Goal: Task Accomplishment & Management: Complete application form

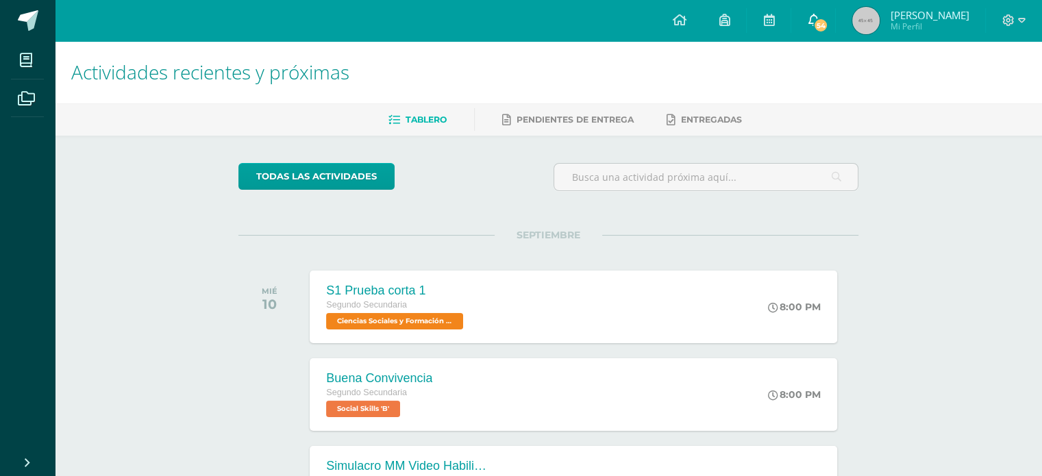
click at [813, 19] on icon at bounding box center [813, 20] width 11 height 12
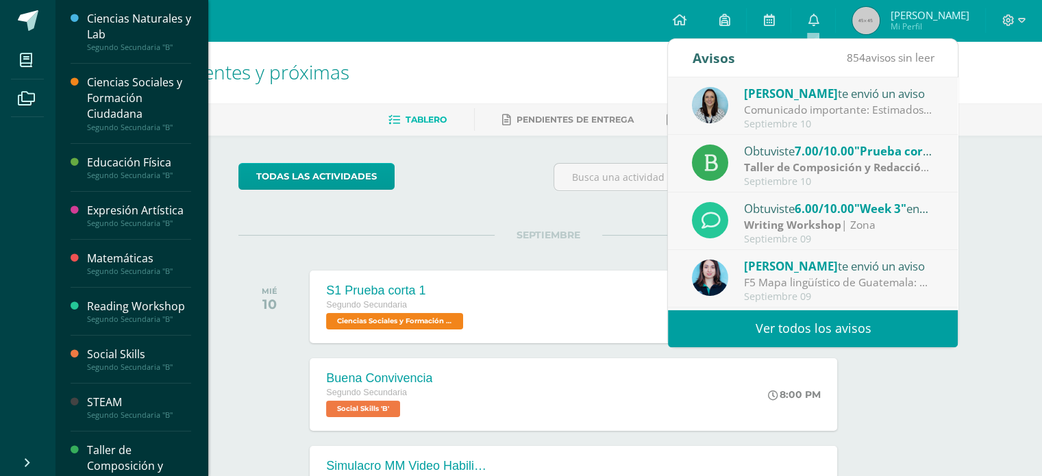
click at [119, 262] on div "Matemáticas" at bounding box center [139, 259] width 104 height 16
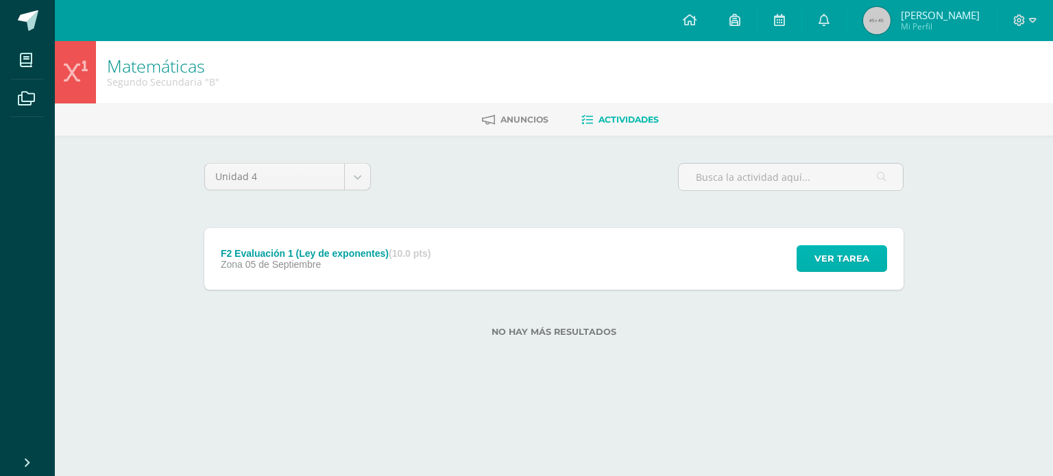
click at [829, 260] on span "Ver tarea" at bounding box center [841, 258] width 55 height 25
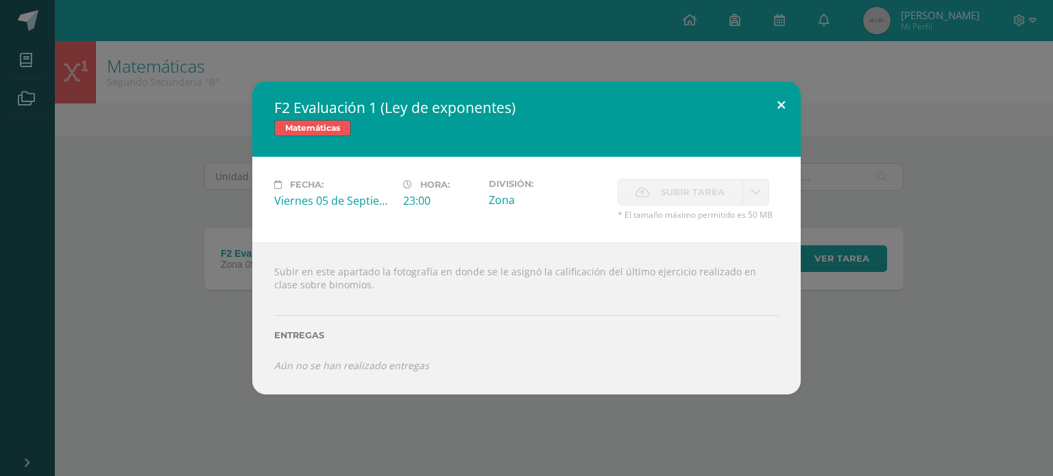
click at [784, 108] on button at bounding box center [780, 105] width 39 height 47
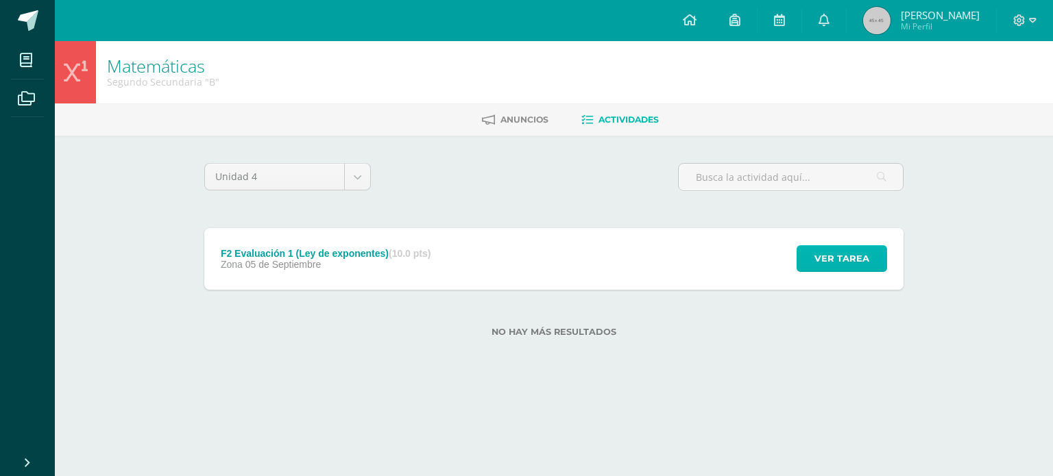
click at [848, 250] on span "Ver tarea" at bounding box center [841, 258] width 55 height 25
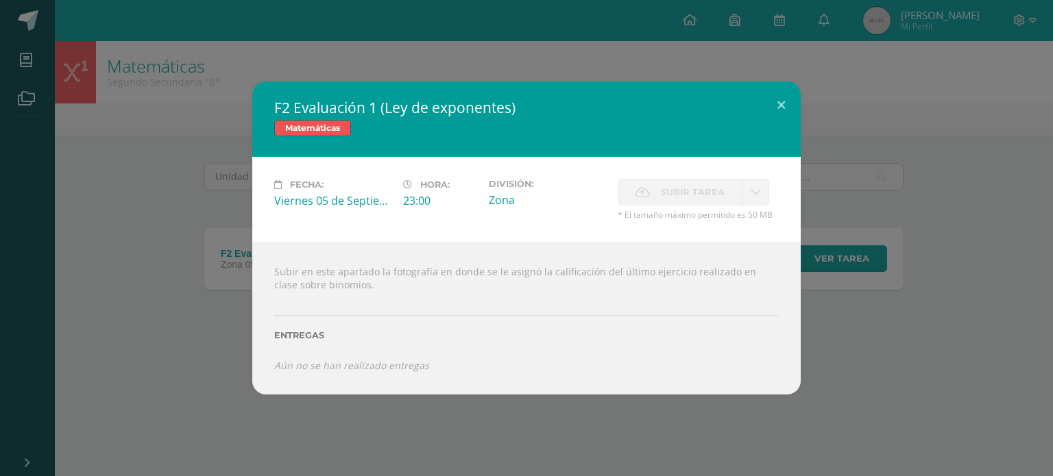
click at [349, 354] on div "Entregas" at bounding box center [526, 330] width 504 height 56
click at [693, 195] on span "Subir tarea" at bounding box center [693, 192] width 64 height 25
click at [692, 197] on span "Subir tarea" at bounding box center [693, 192] width 64 height 25
click at [786, 101] on button at bounding box center [780, 105] width 39 height 47
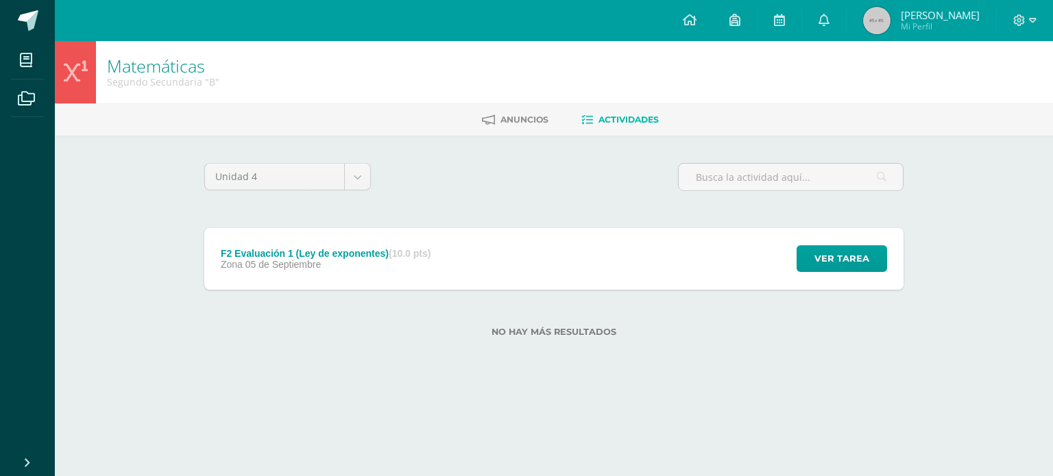
click at [946, 25] on span "Mi Perfil" at bounding box center [939, 27] width 79 height 12
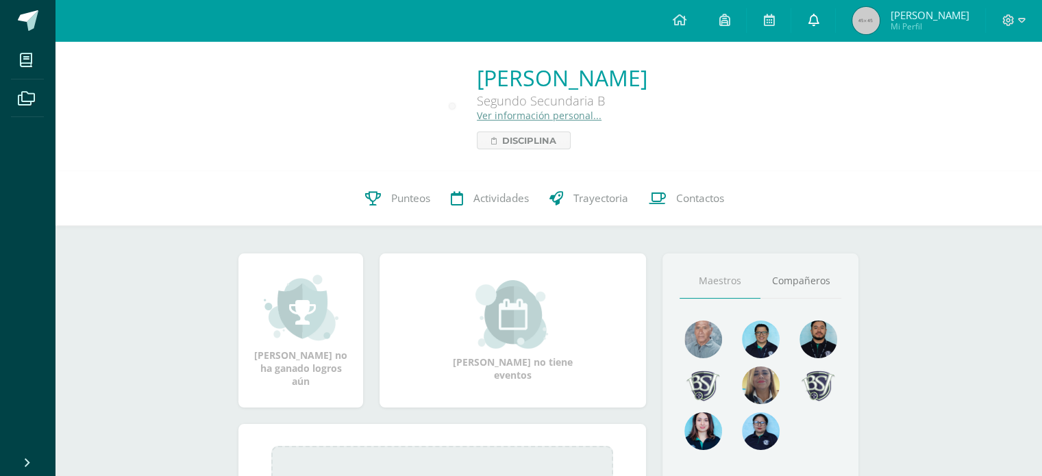
click at [798, 23] on link at bounding box center [813, 20] width 44 height 41
click at [258, 105] on div "[PERSON_NAME] Segundo Secundaria B Ver información personal... Disciplina" at bounding box center [548, 106] width 965 height 86
click at [1018, 19] on icon at bounding box center [1022, 20] width 8 height 5
click at [772, 14] on icon at bounding box center [768, 20] width 11 height 12
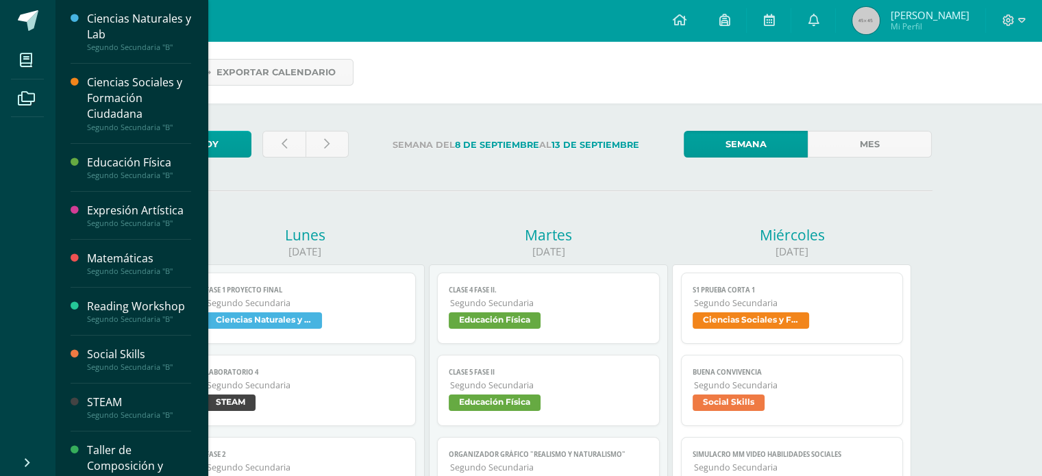
click at [123, 271] on div "Segundo Secundaria "B"" at bounding box center [139, 272] width 104 height 10
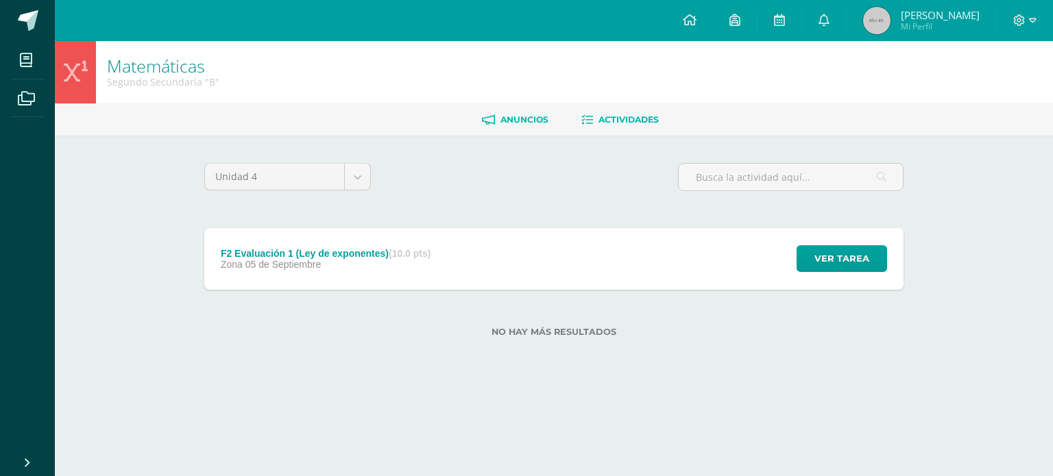
click at [521, 118] on span "Anuncios" at bounding box center [524, 119] width 48 height 10
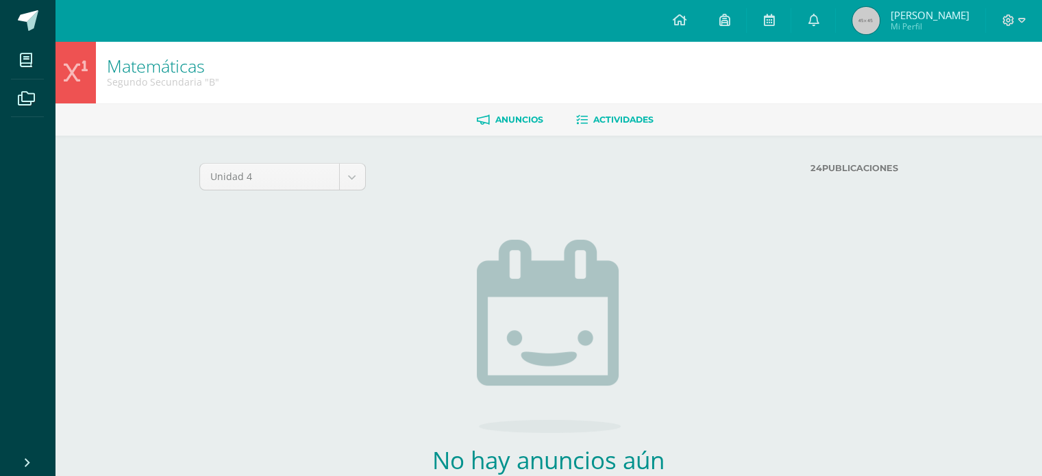
click at [606, 116] on span "Actividades" at bounding box center [623, 119] width 60 height 10
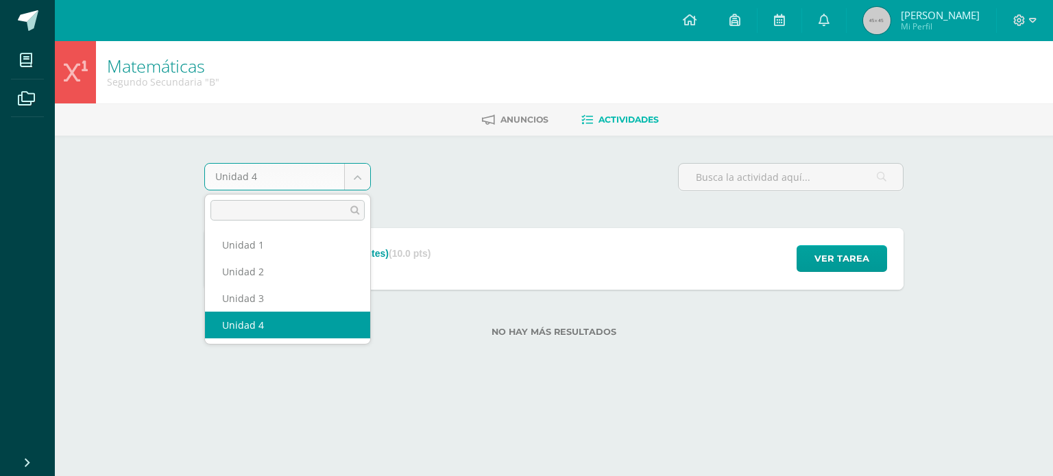
click at [360, 182] on body "Mis cursos Archivos Cerrar panel Ciencias Naturales y Lab Segundo Secundaria "B…" at bounding box center [526, 190] width 1053 height 381
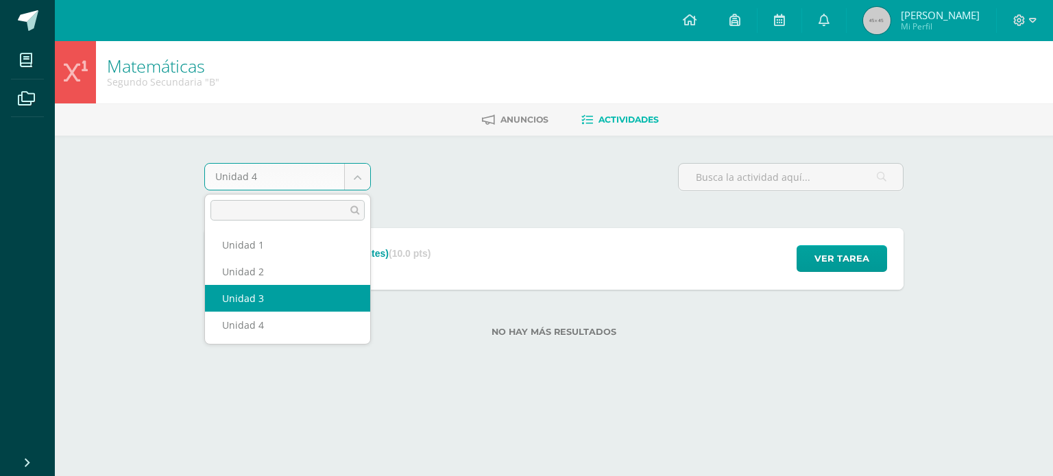
select select "Unidad 3"
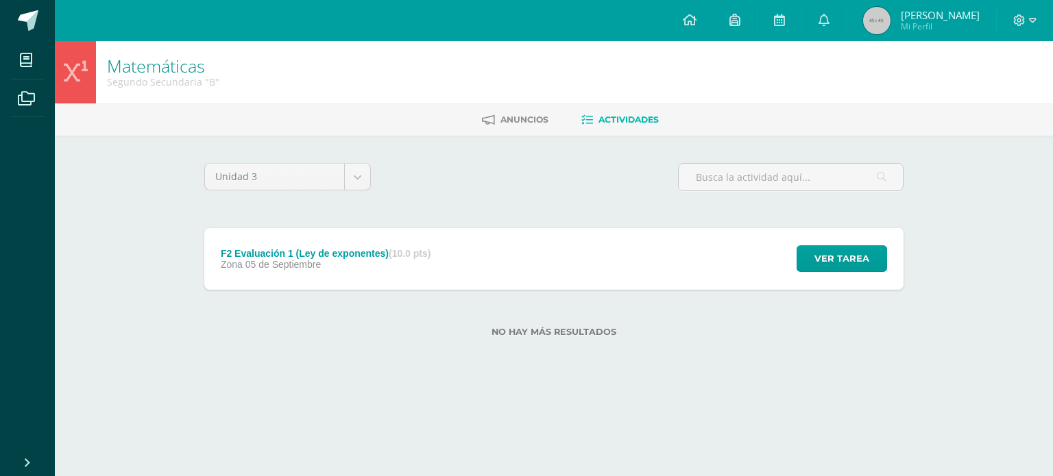
click at [137, 81] on div "Segundo Secundaria "B"" at bounding box center [163, 81] width 112 height 13
click at [87, 77] on div at bounding box center [75, 72] width 41 height 62
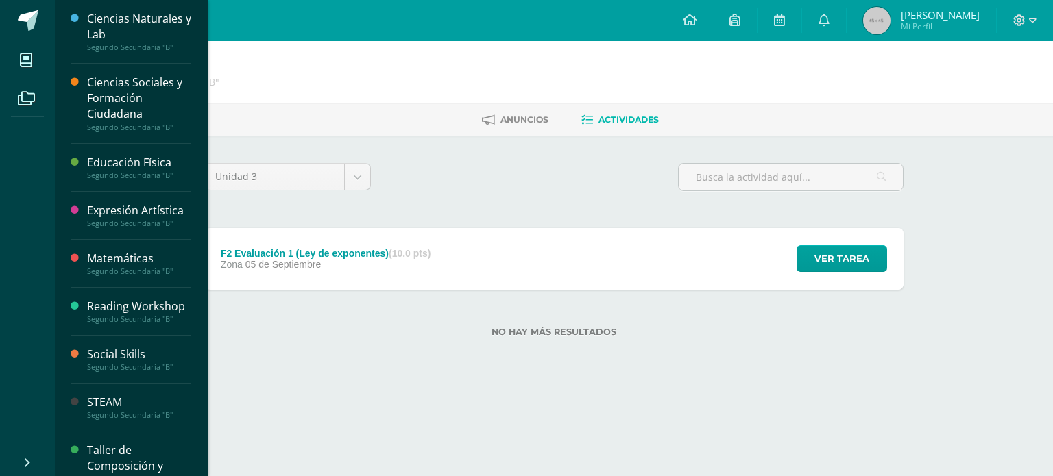
click at [137, 262] on div "Matemáticas" at bounding box center [139, 259] width 104 height 16
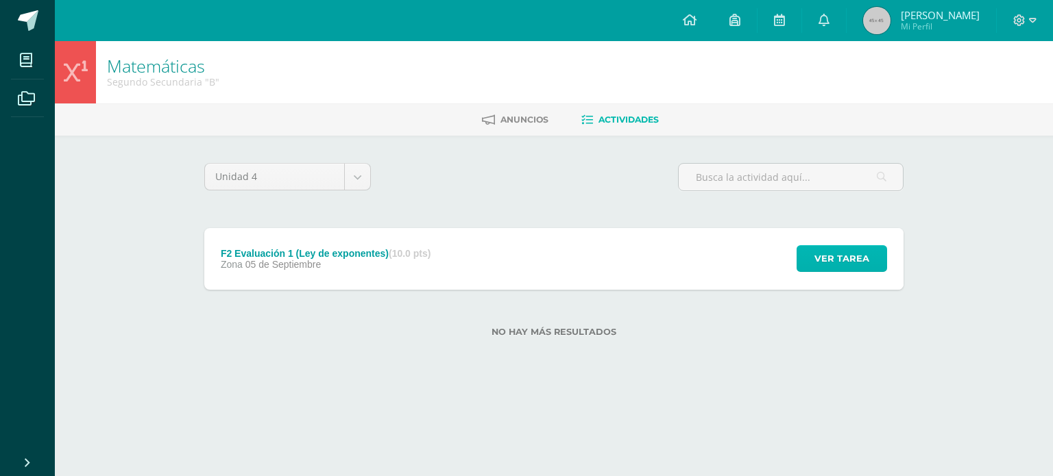
click at [830, 251] on span "Ver tarea" at bounding box center [841, 258] width 55 height 25
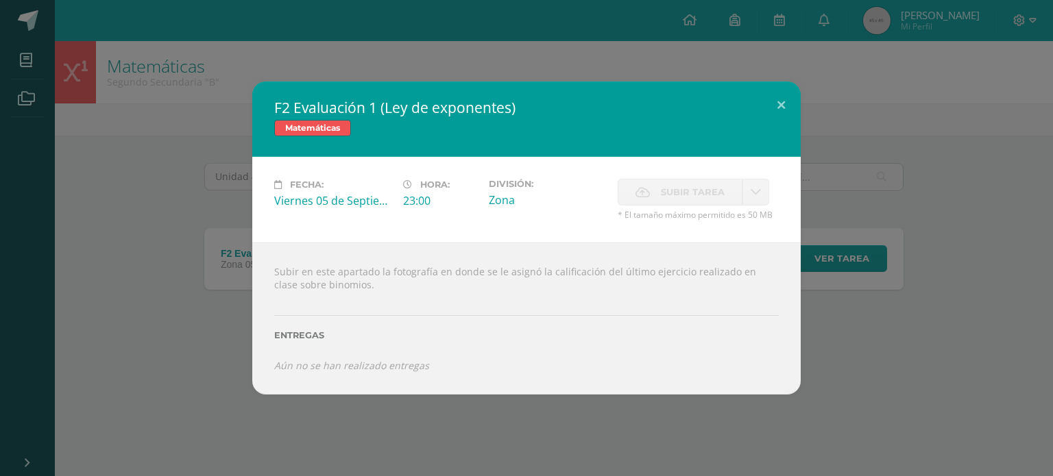
click at [454, 275] on div "Subir en este apartado la fotografía en donde se le asignó la calificación del …" at bounding box center [526, 318] width 548 height 151
click at [310, 331] on label "Entregas" at bounding box center [526, 335] width 504 height 10
click at [680, 186] on span "Subir tarea" at bounding box center [693, 192] width 64 height 25
click at [347, 123] on span "Matemáticas" at bounding box center [312, 128] width 77 height 16
click at [770, 99] on button at bounding box center [780, 105] width 39 height 47
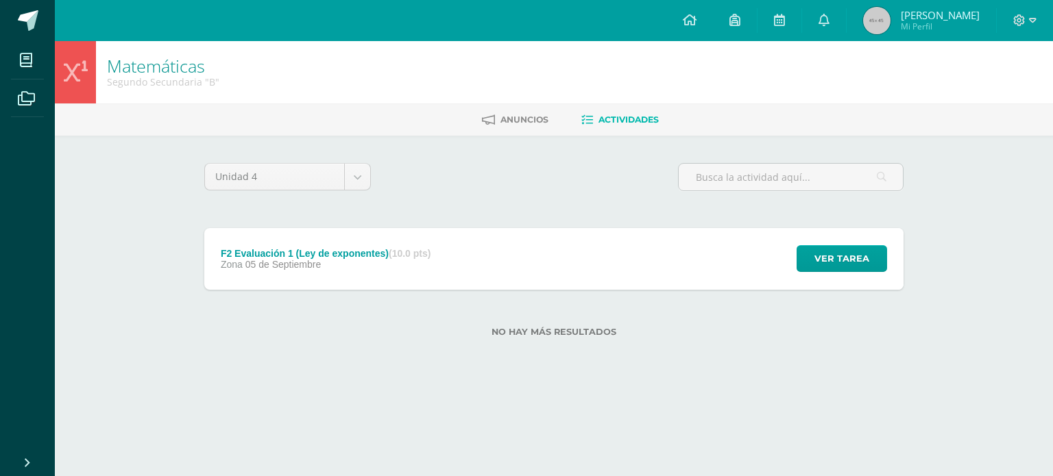
click at [811, 89] on div "Matemáticas Segundo Secundaria "B"" at bounding box center [554, 72] width 998 height 62
